Goal: Task Accomplishment & Management: Manage account settings

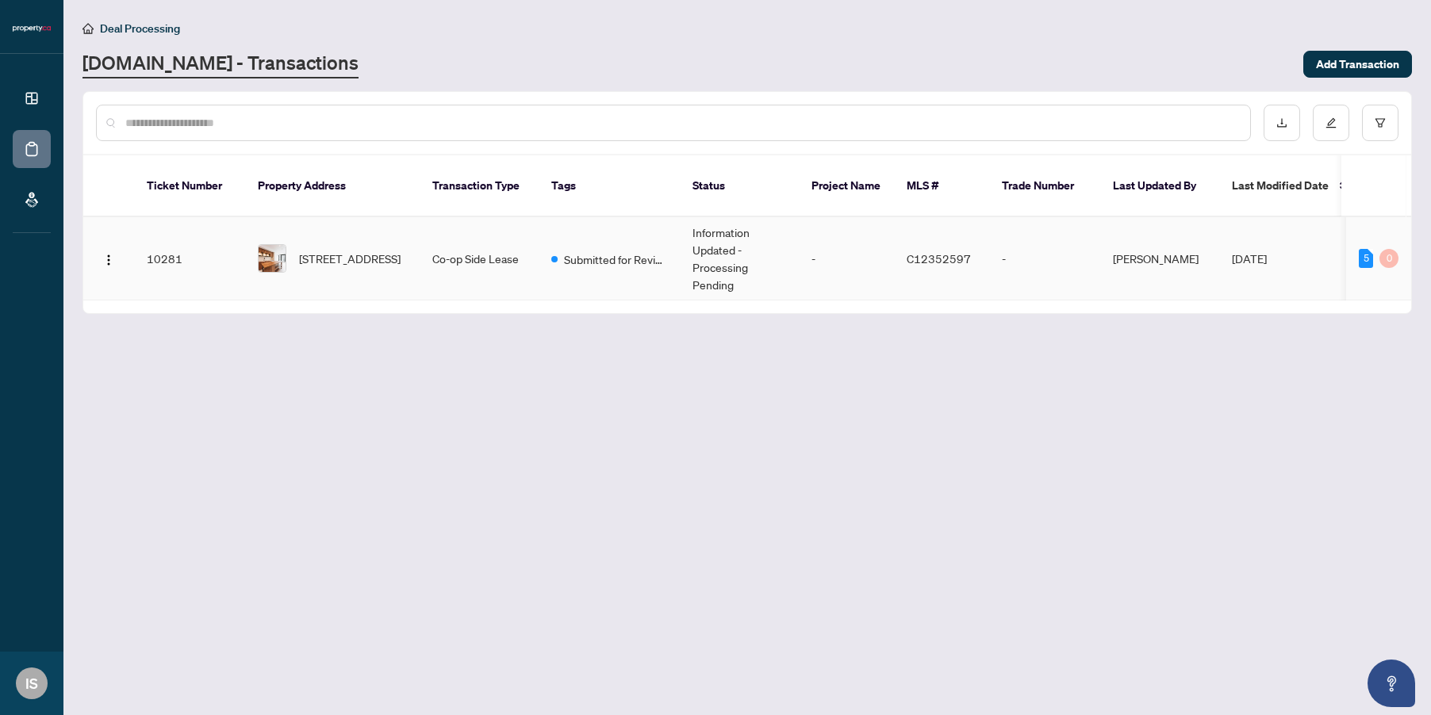
click at [1115, 265] on td "[PERSON_NAME]" at bounding box center [1159, 258] width 119 height 83
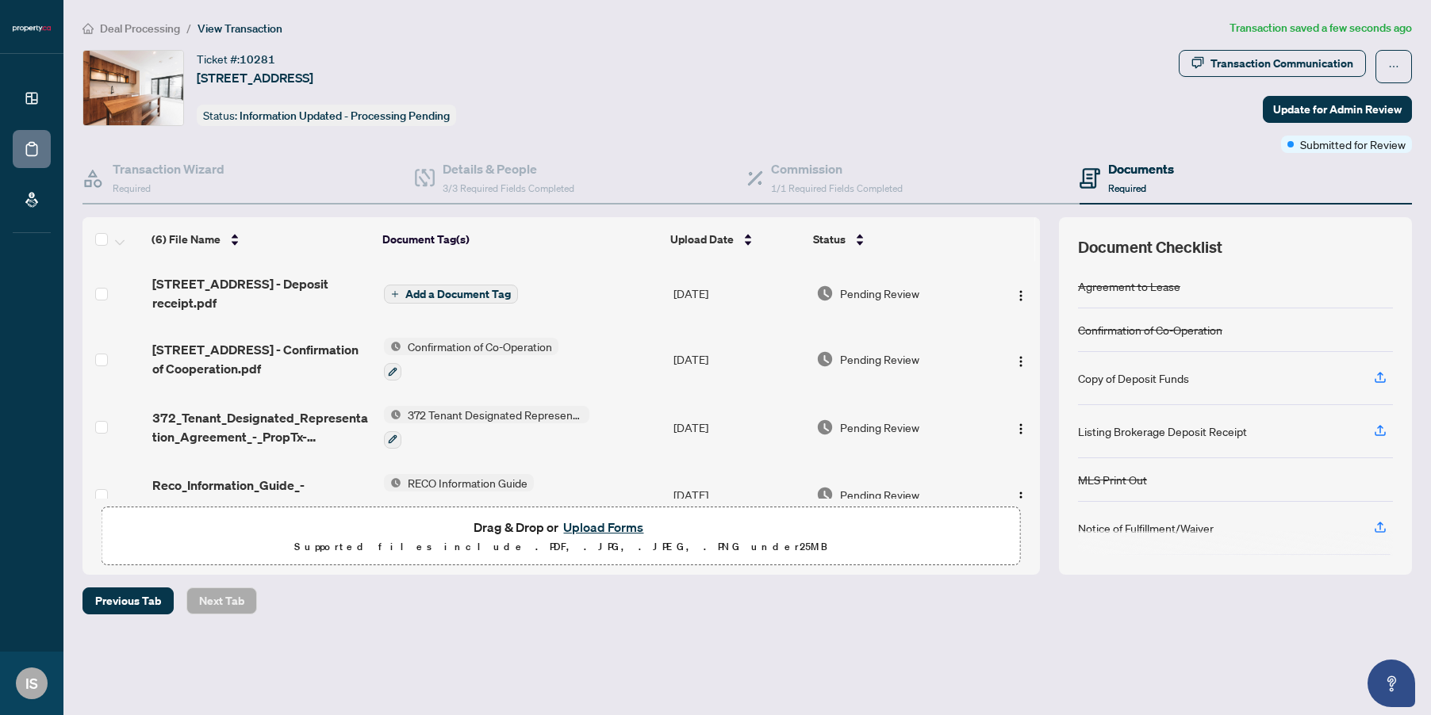
click at [428, 293] on span "Add a Document Tag" at bounding box center [457, 294] width 105 height 11
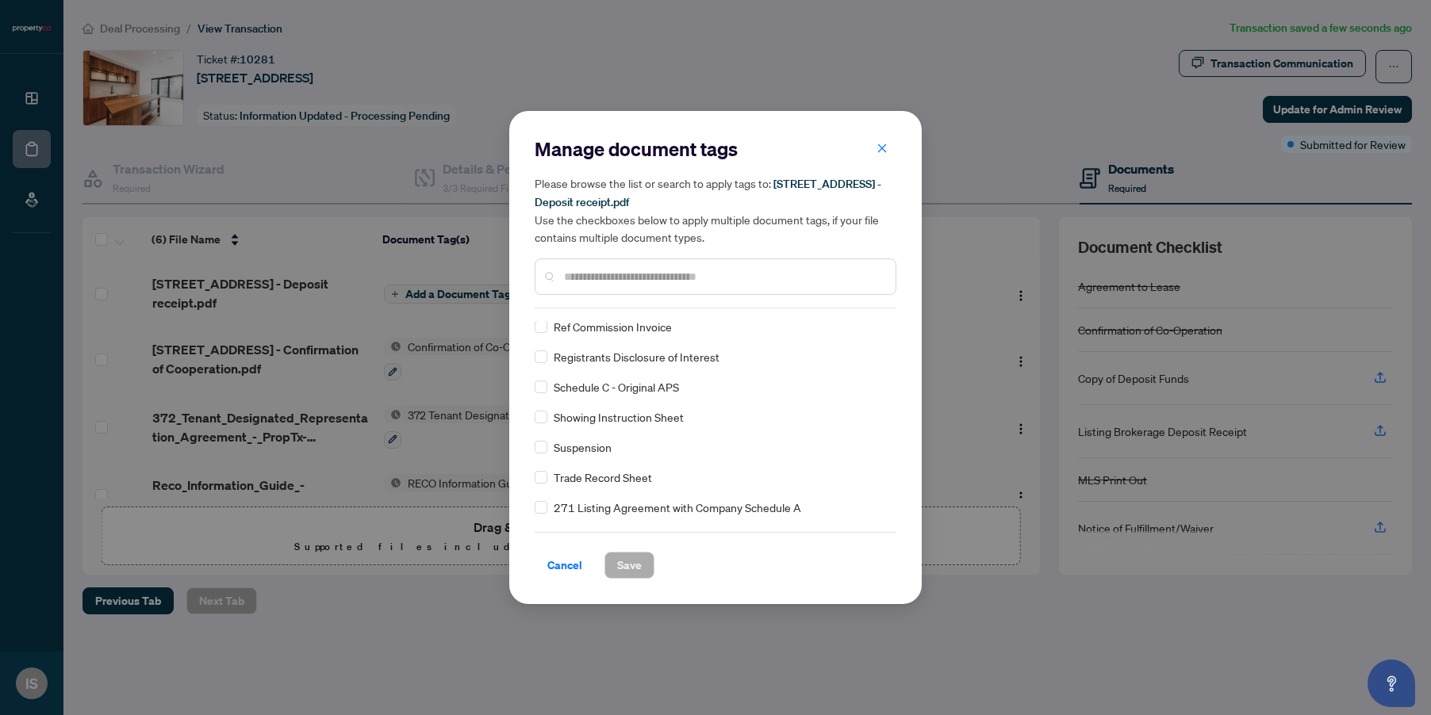
scroll to position [1745, 0]
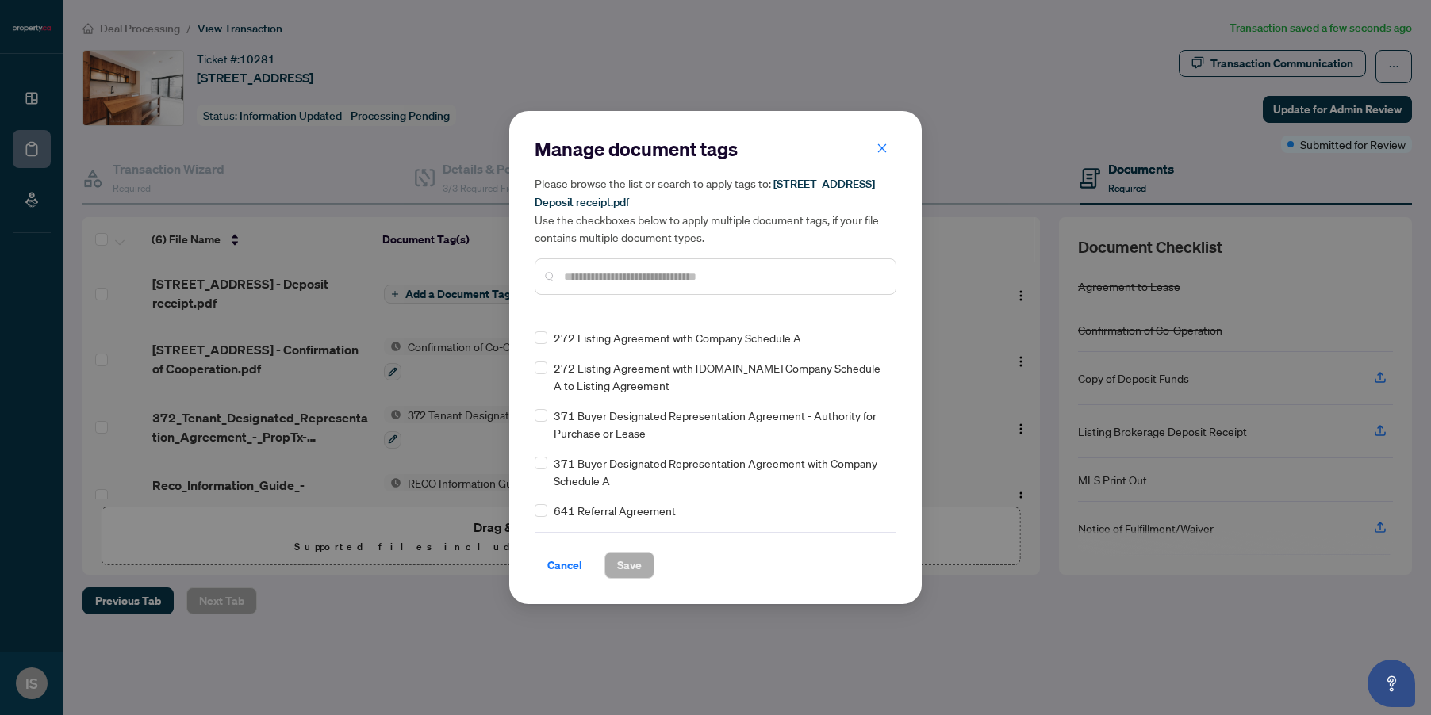
click at [583, 278] on input "text" at bounding box center [723, 276] width 319 height 17
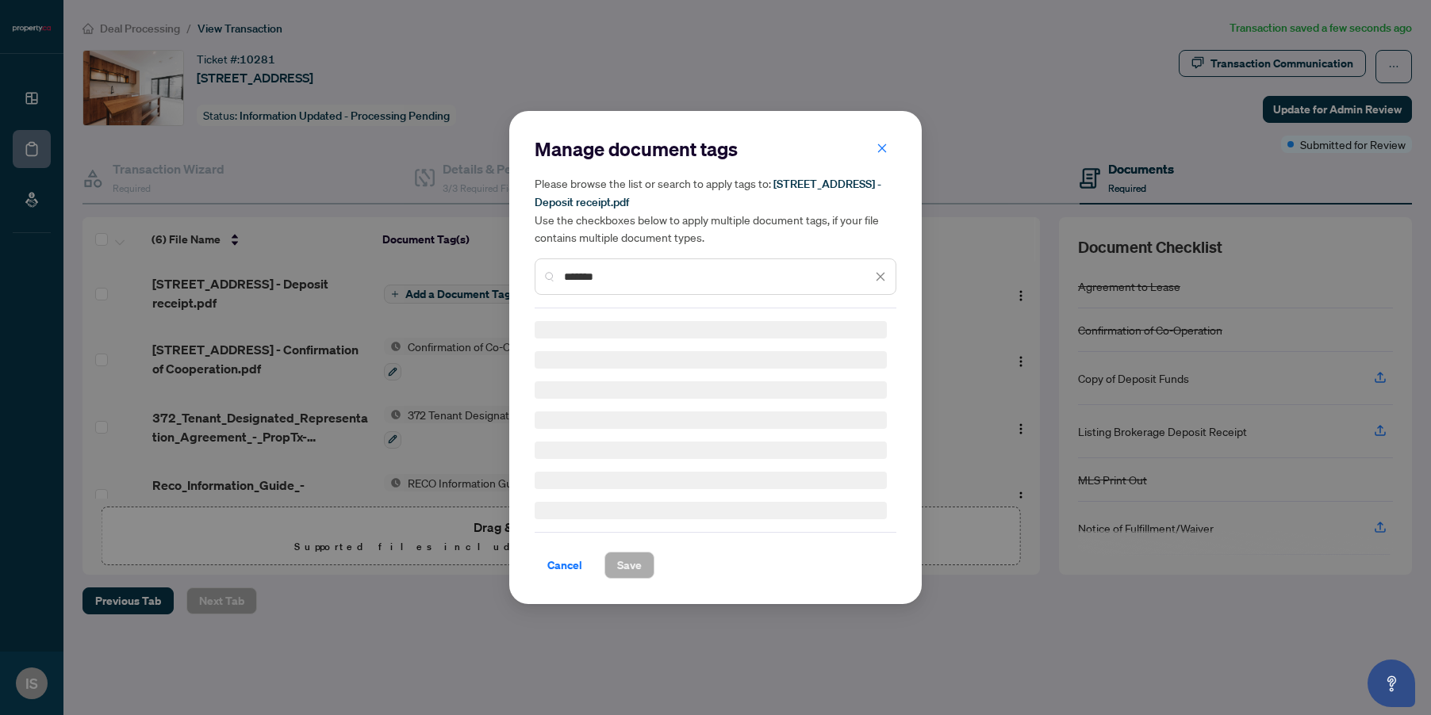
scroll to position [0, 0]
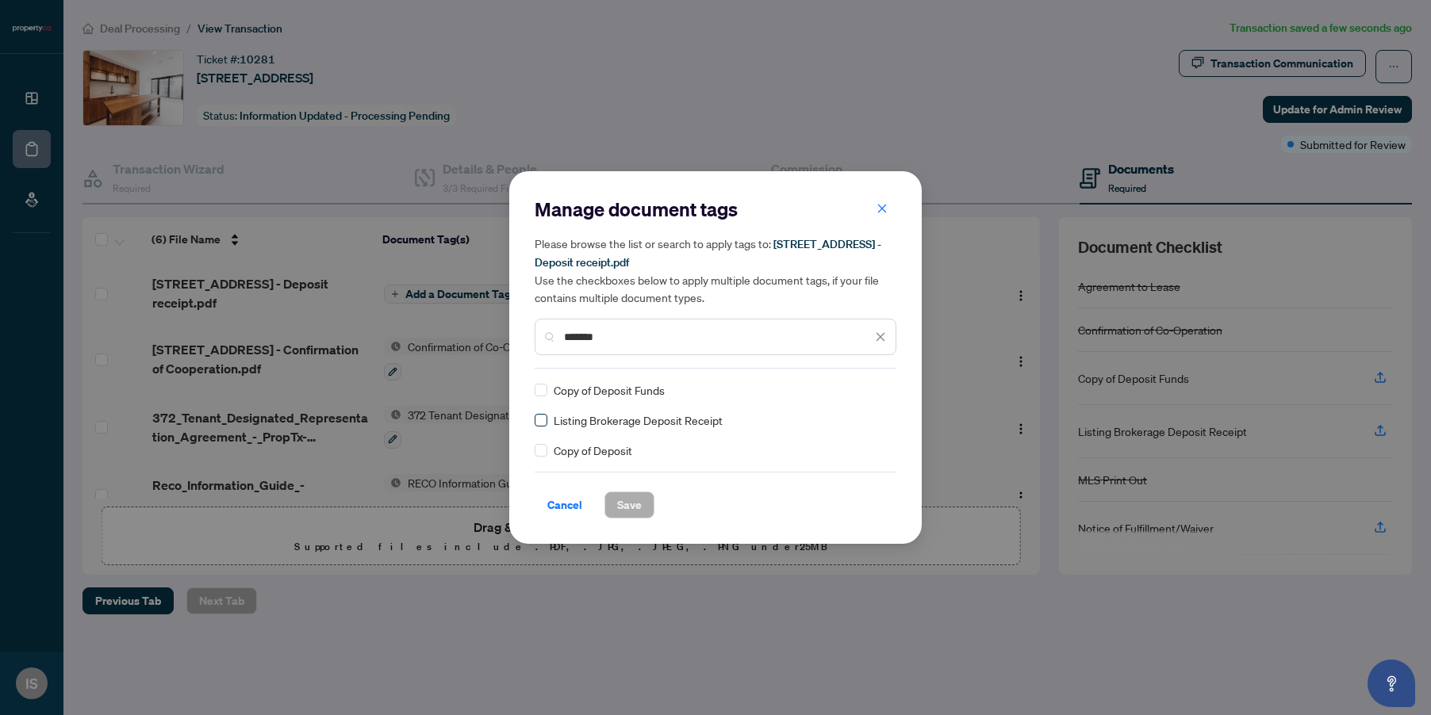
type input "*******"
click at [628, 504] on span "Save" at bounding box center [629, 504] width 25 height 25
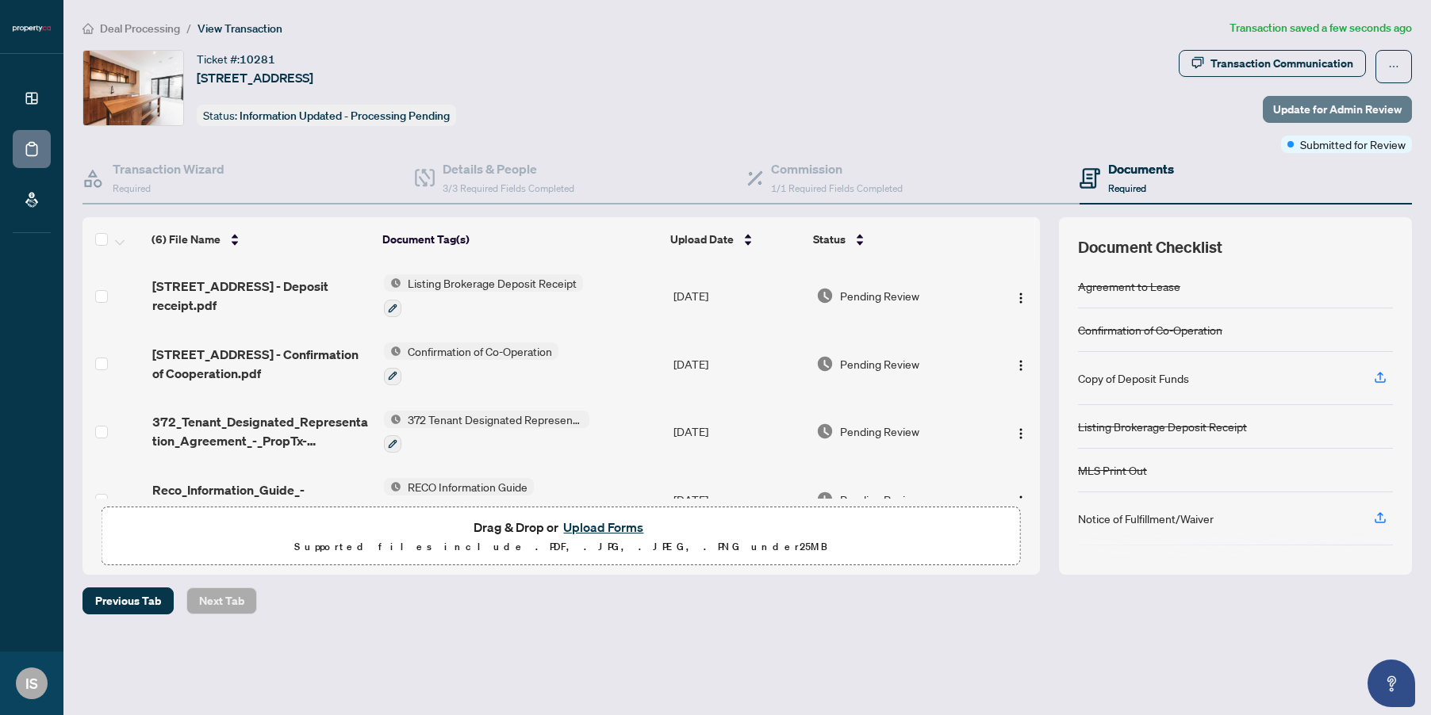
click at [1280, 115] on span "Update for Admin Review" at bounding box center [1337, 109] width 128 height 25
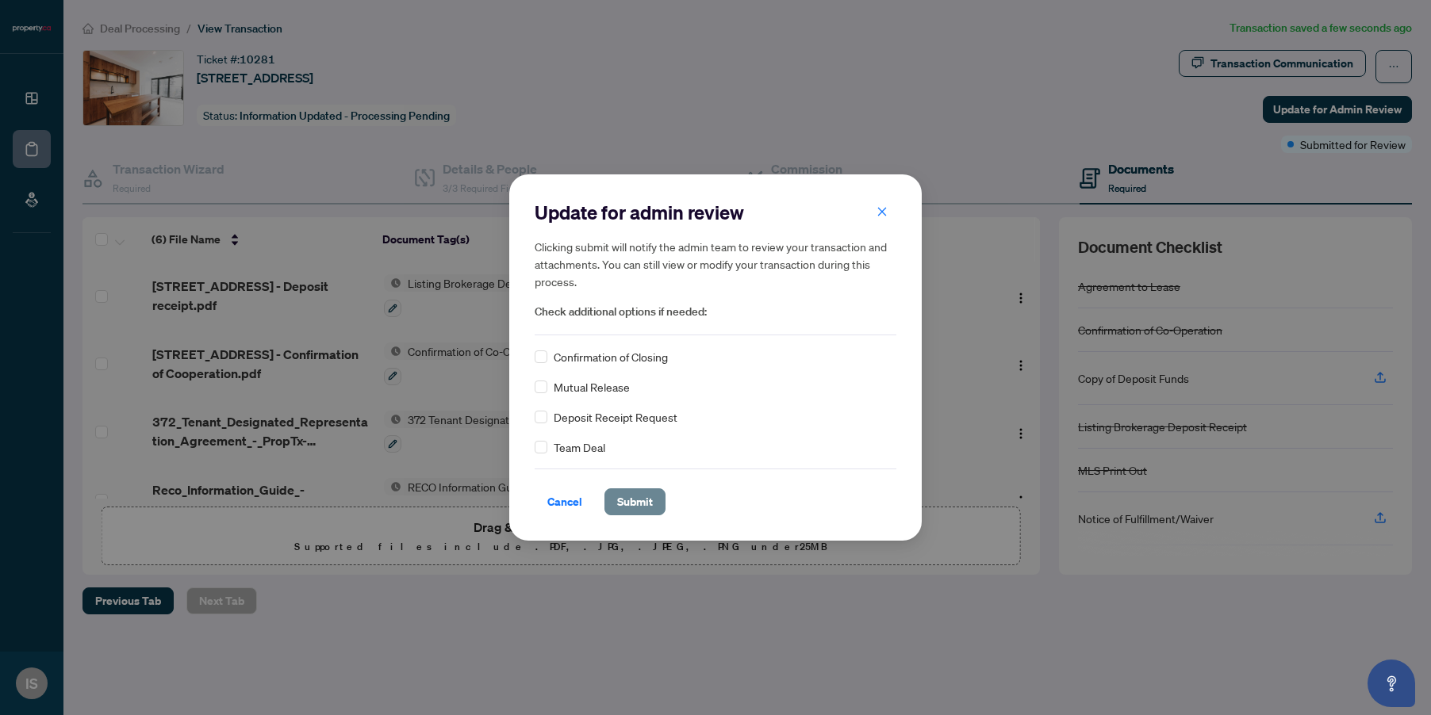
click at [641, 508] on span "Submit" at bounding box center [635, 501] width 36 height 25
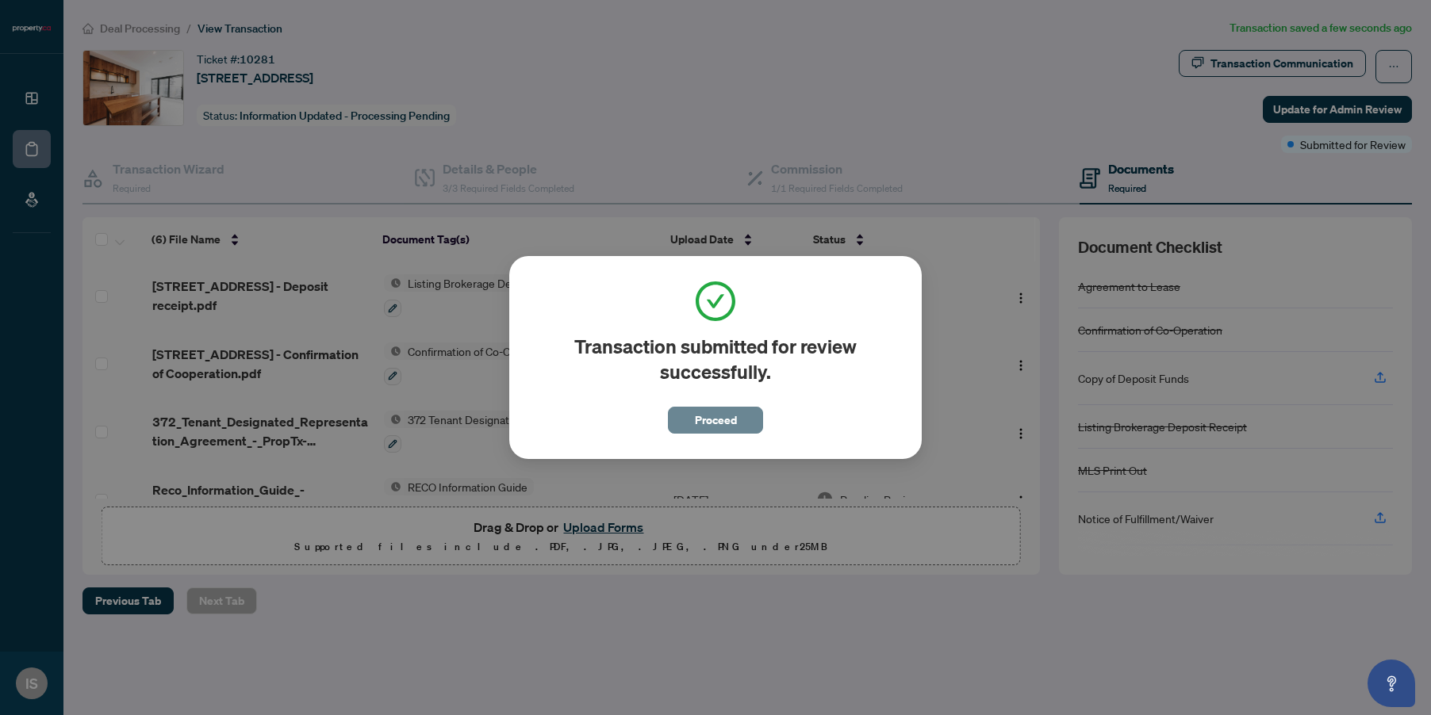
click at [743, 420] on button "Proceed" at bounding box center [715, 420] width 95 height 27
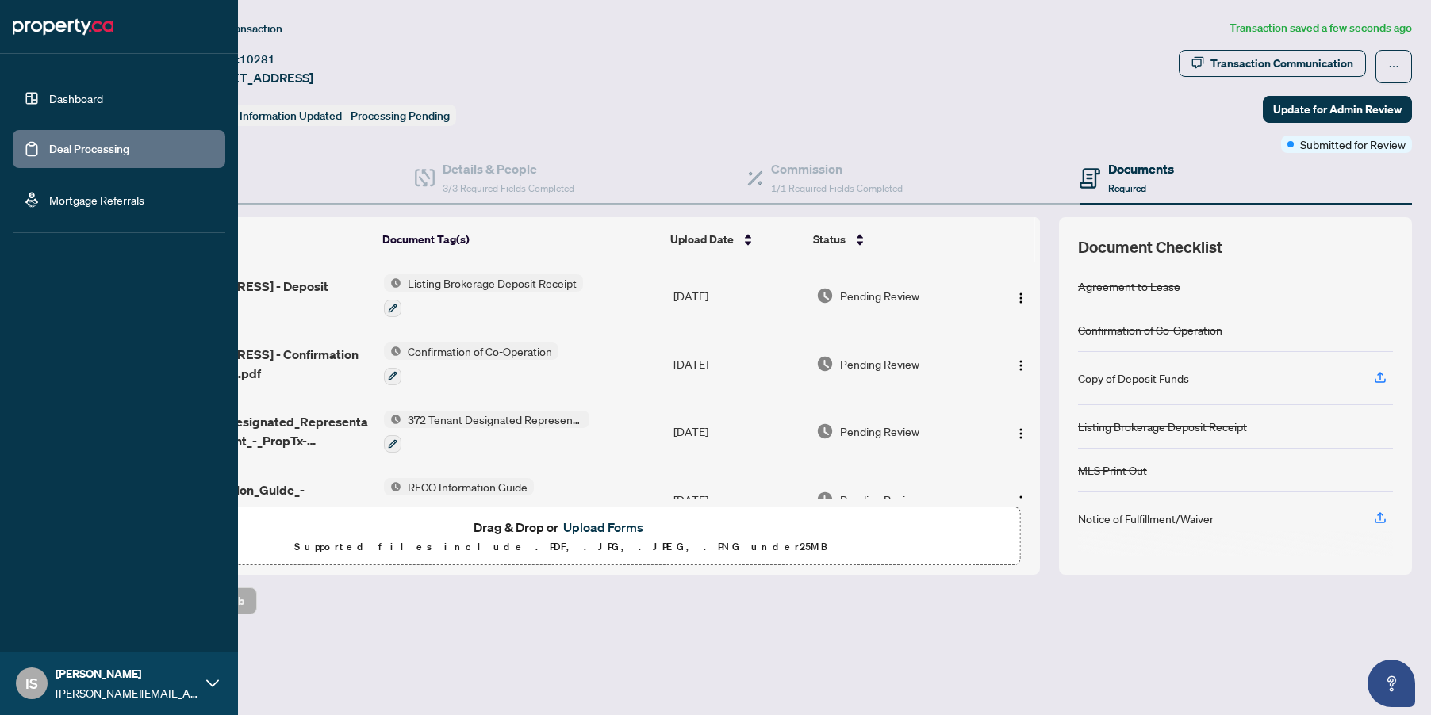
click at [49, 156] on link "Deal Processing" at bounding box center [89, 149] width 80 height 14
